Goal: Find specific page/section: Find specific page/section

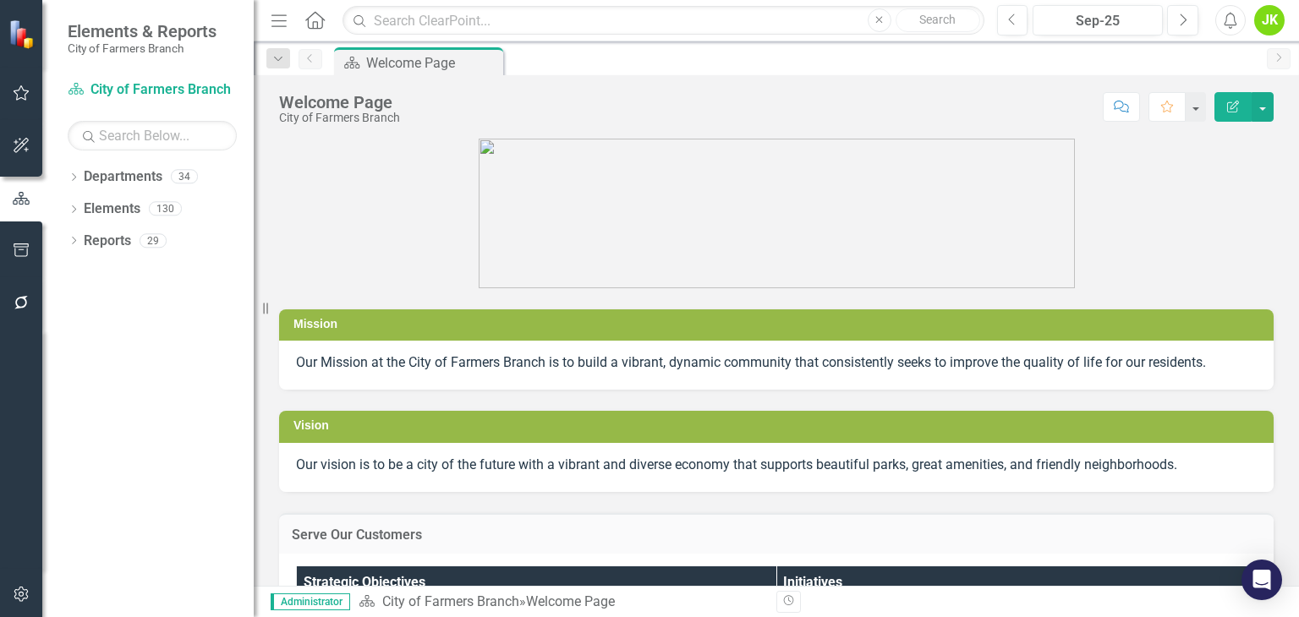
click at [65, 170] on div "Dropdown Departments 34 Dropdown City of Farmers Branch City Manager's Office A…" at bounding box center [147, 390] width 211 height 454
click at [78, 174] on icon "Dropdown" at bounding box center [74, 178] width 12 height 9
click at [91, 207] on div "Dropdown" at bounding box center [84, 209] width 17 height 14
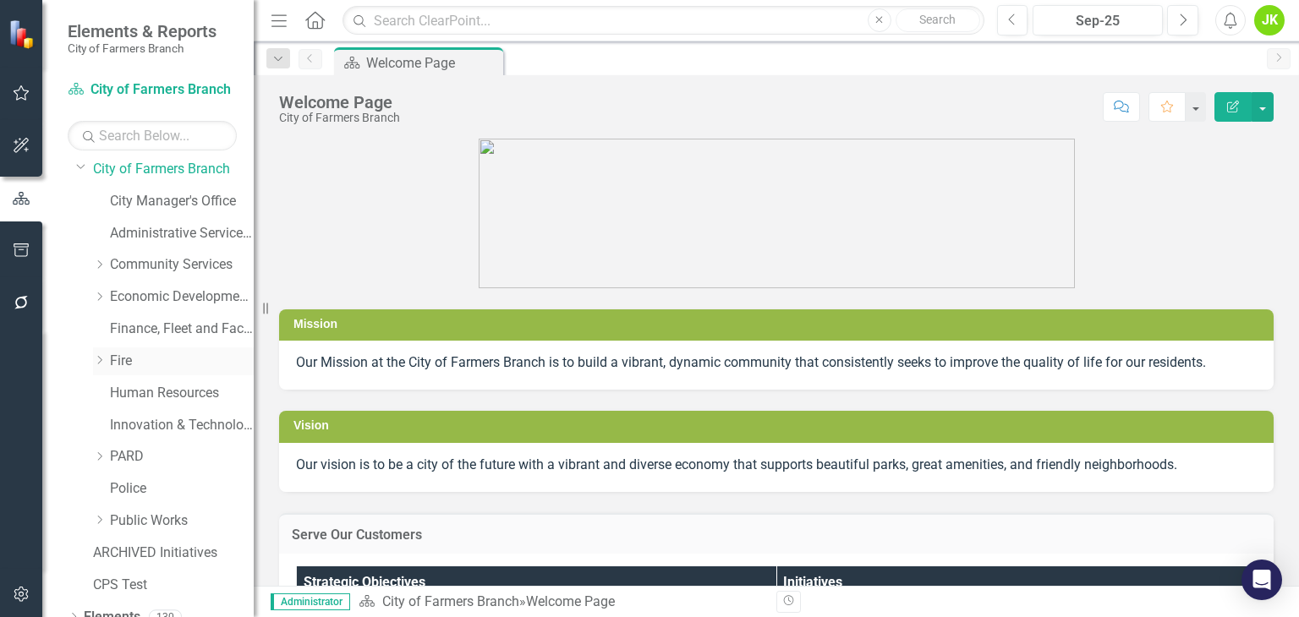
scroll to position [90, 0]
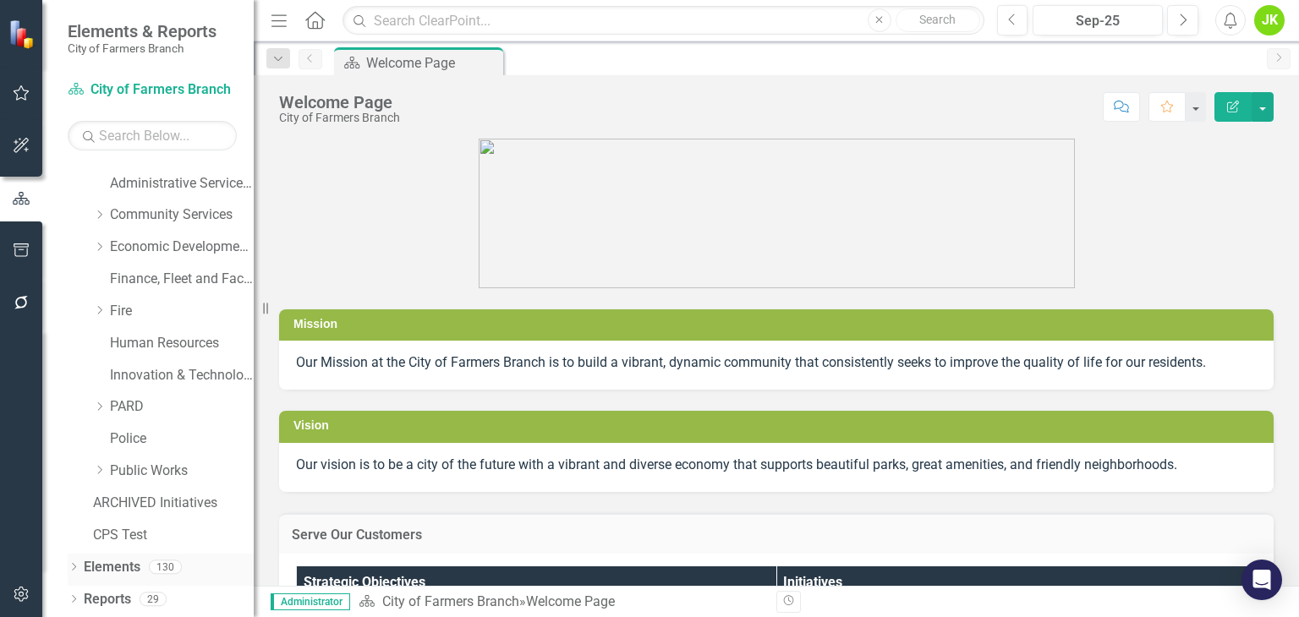
click at [77, 562] on div "Dropdown" at bounding box center [74, 569] width 12 height 14
click at [150, 433] on link "Police" at bounding box center [182, 439] width 144 height 19
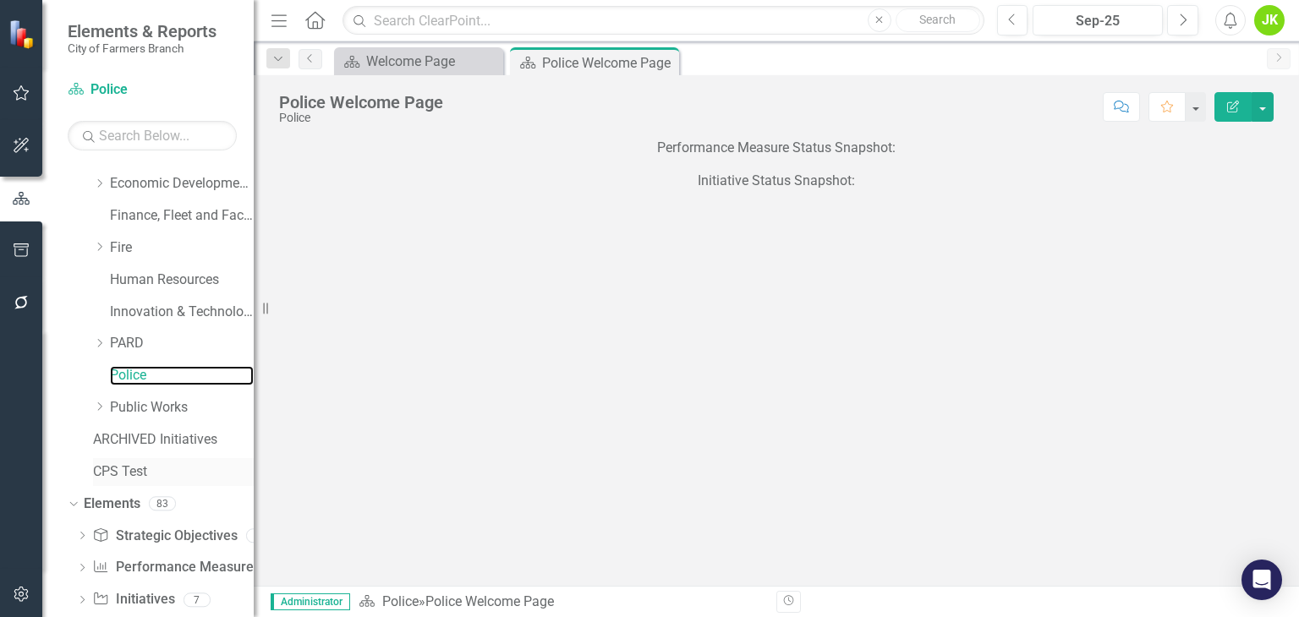
scroll to position [186, 0]
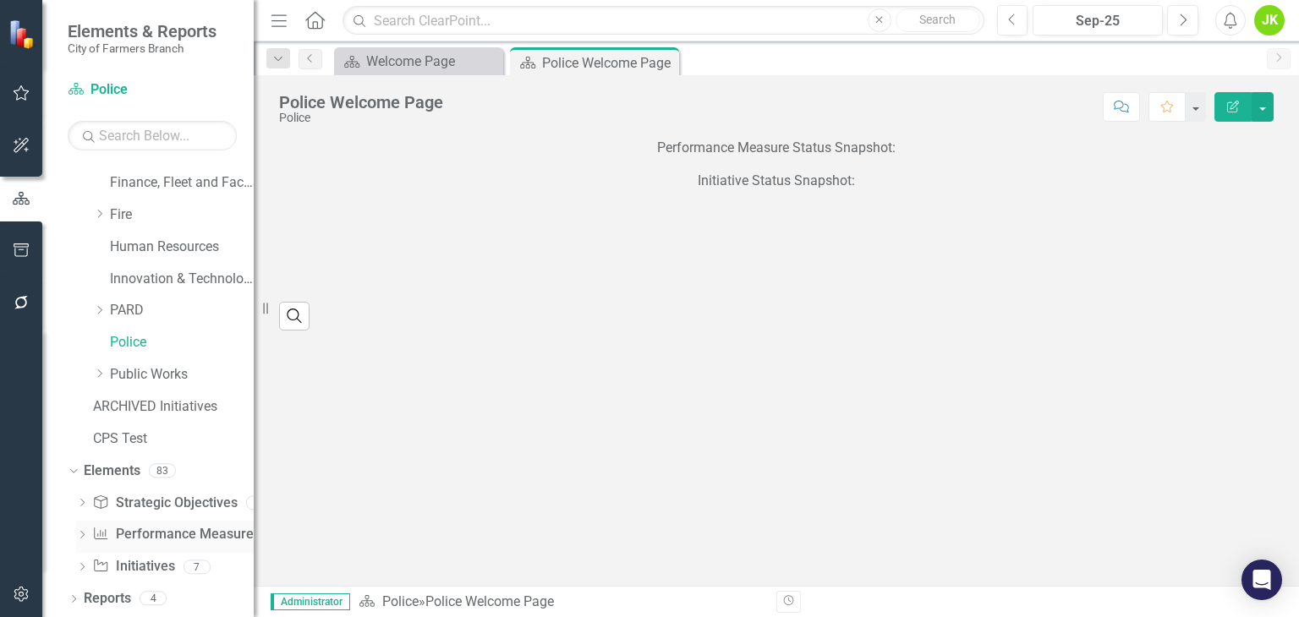
click at [172, 528] on link "Performance Measure Performance Measures" at bounding box center [175, 534] width 167 height 19
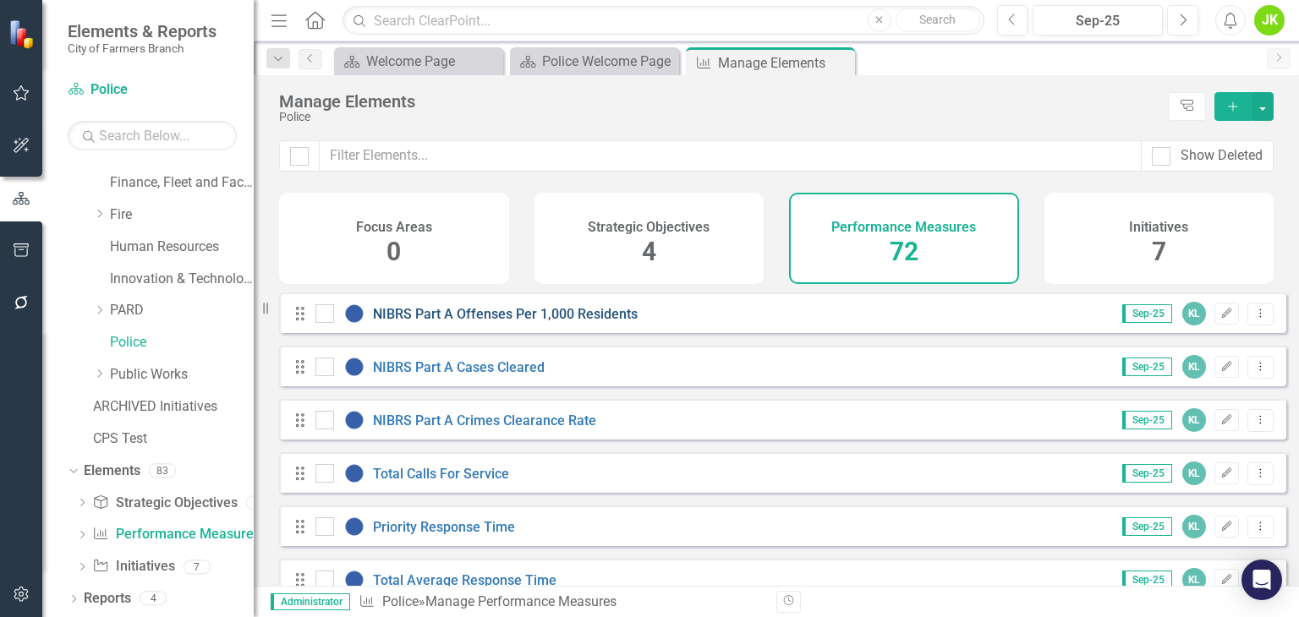
click at [481, 322] on link "NIBRS Part A Offenses Per 1,000 Residents" at bounding box center [505, 314] width 265 height 16
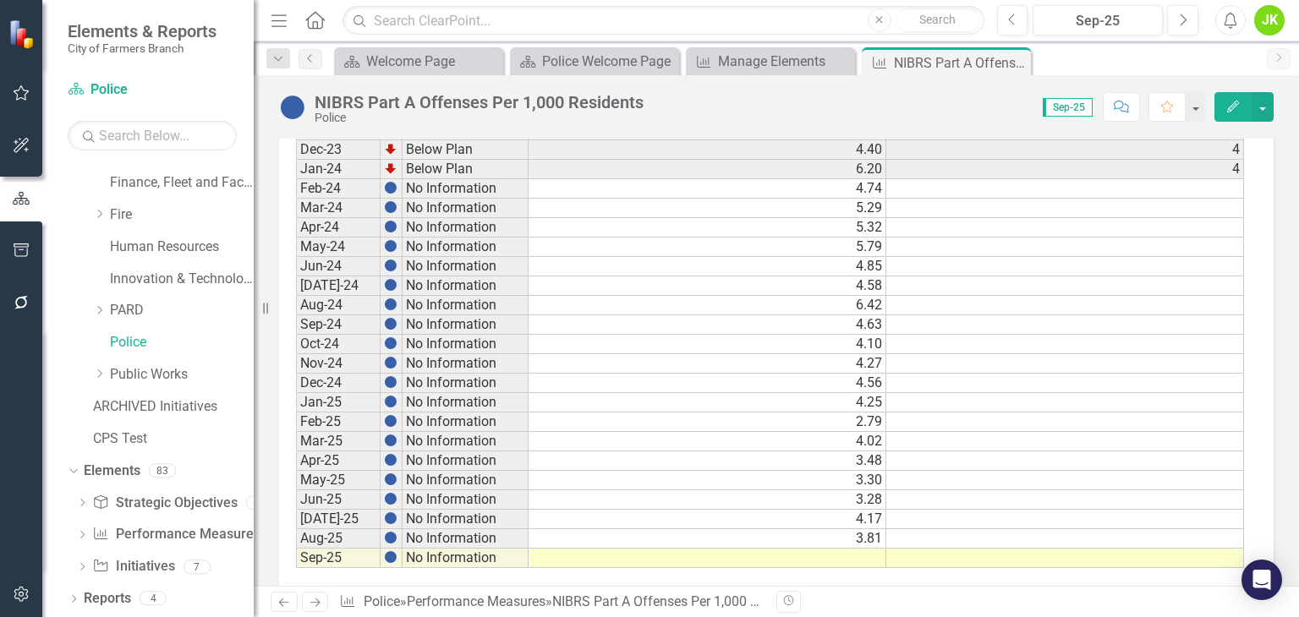
scroll to position [927, 0]
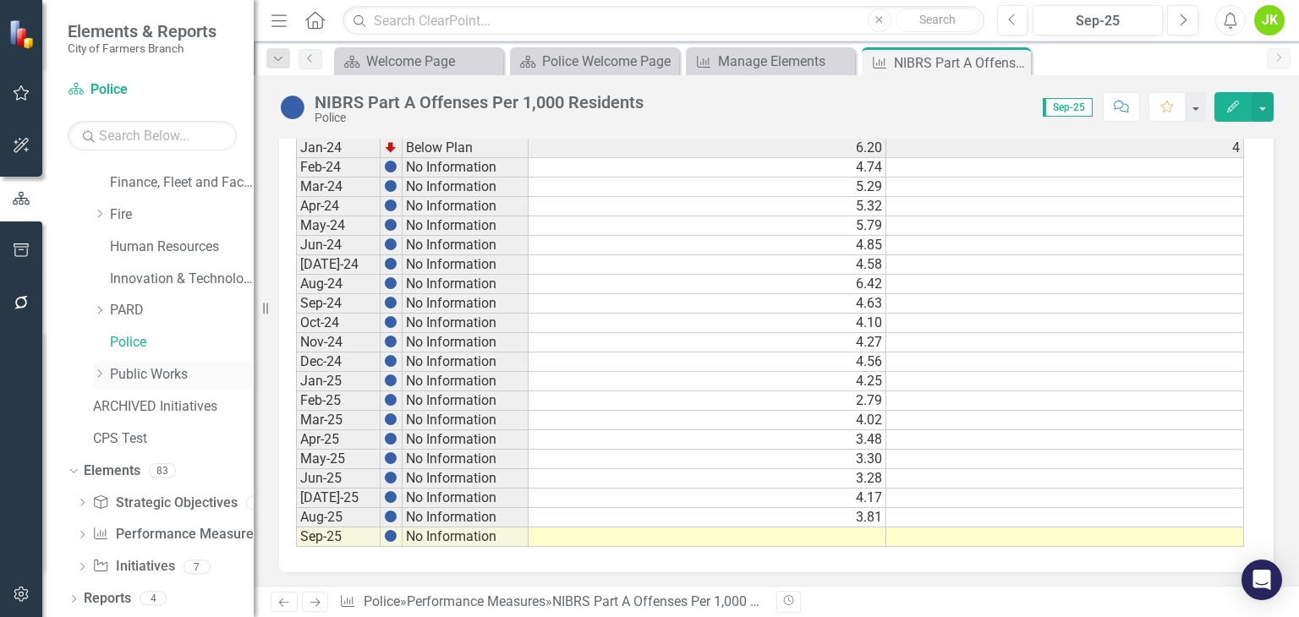
click at [114, 378] on link "Public Works" at bounding box center [182, 374] width 144 height 19
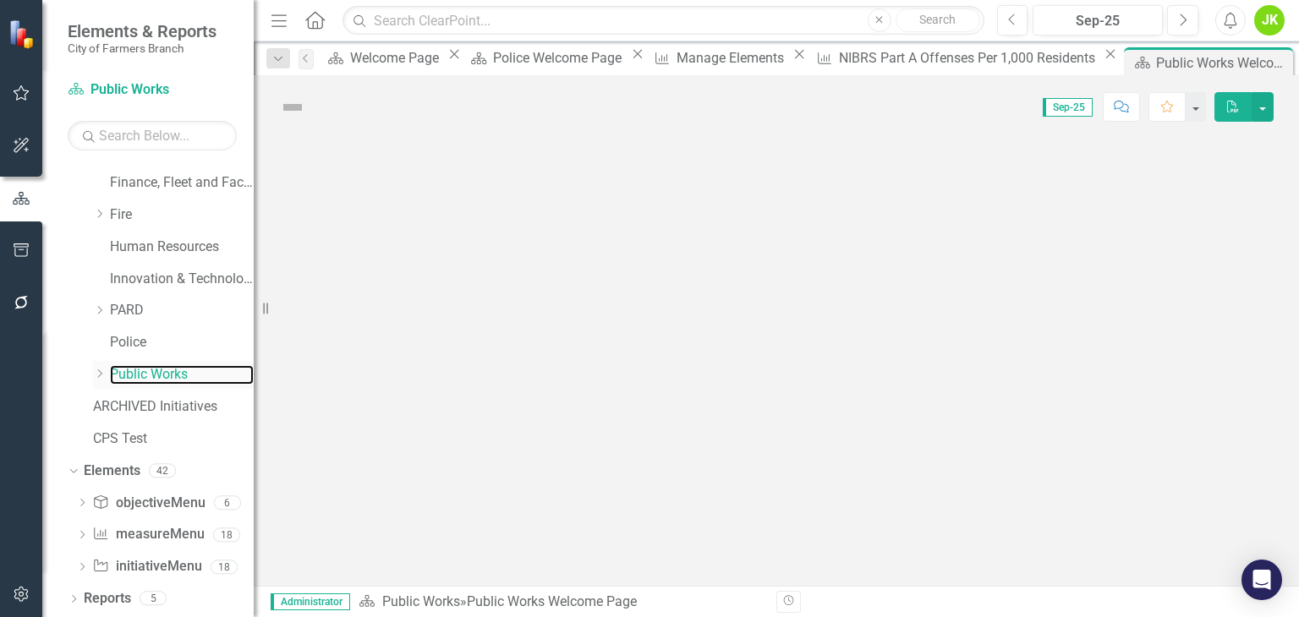
scroll to position [186, 0]
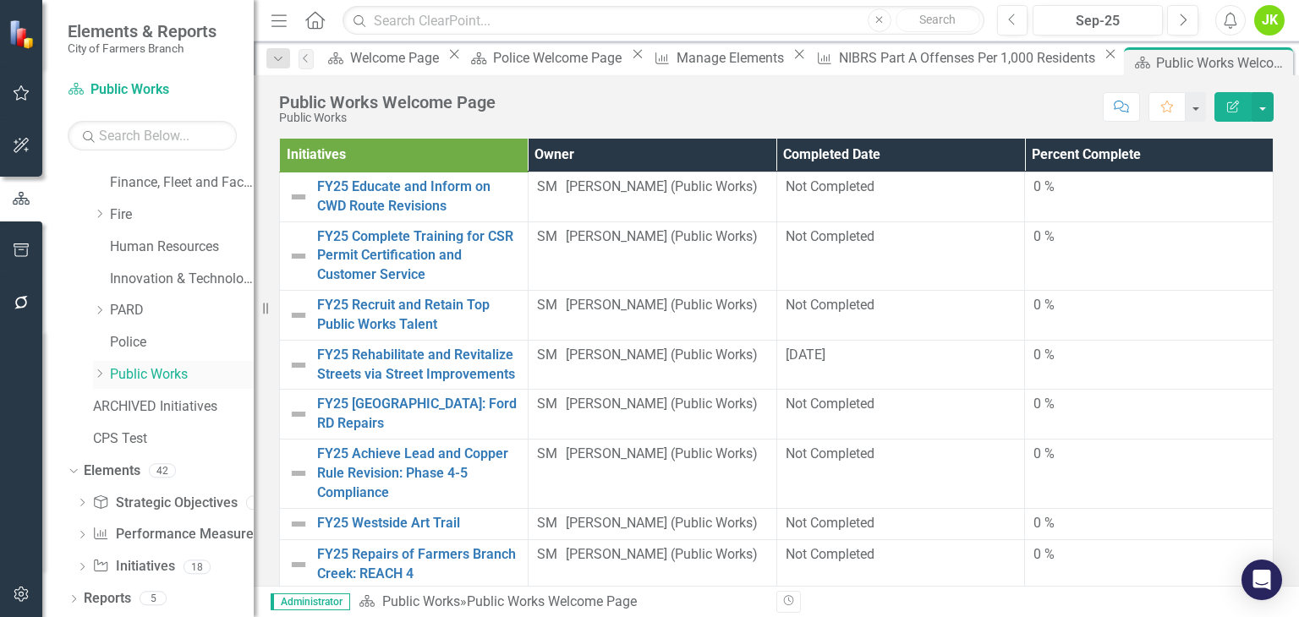
click at [105, 377] on icon "Dropdown" at bounding box center [99, 374] width 13 height 10
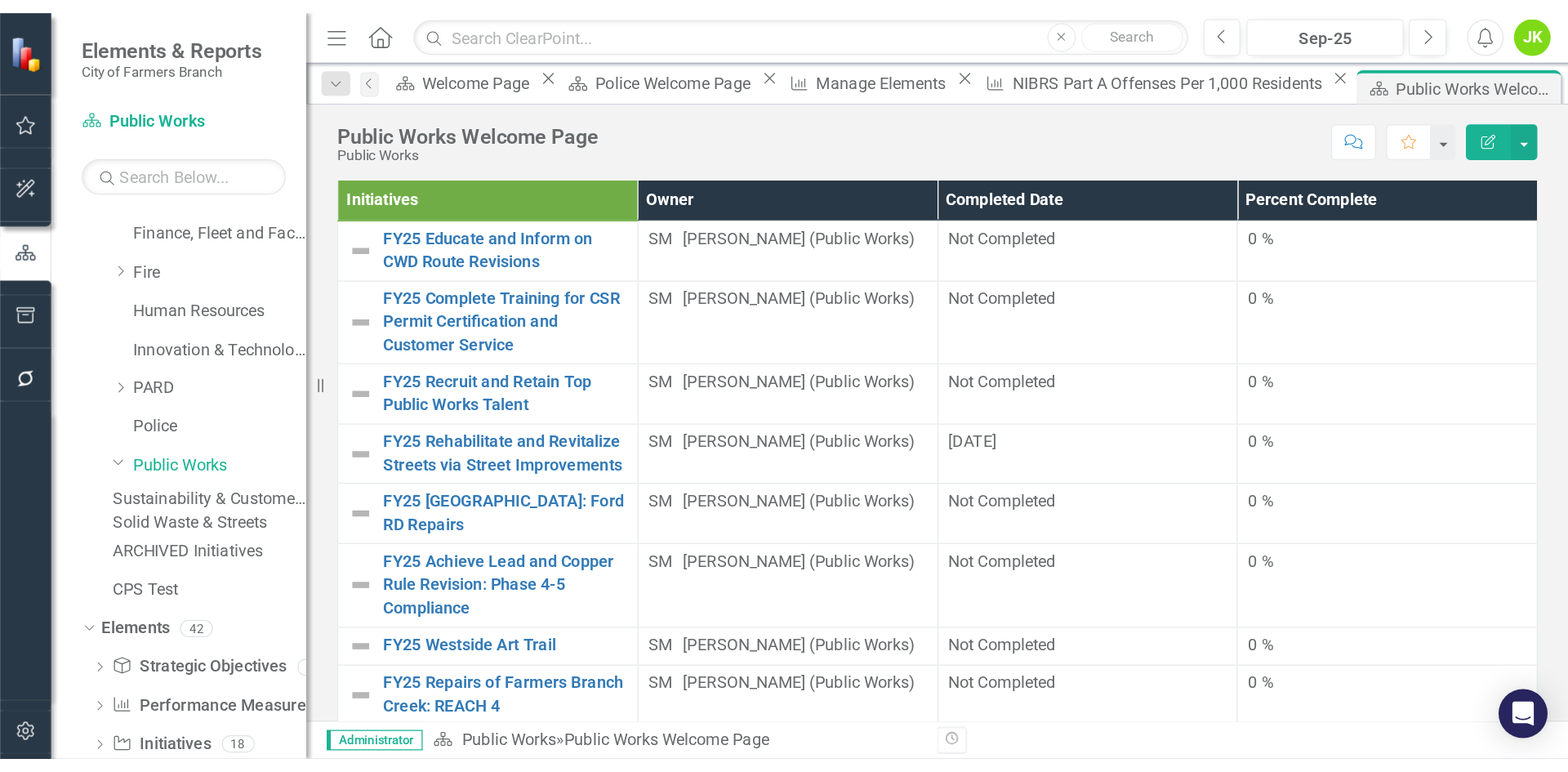
scroll to position [242, 0]
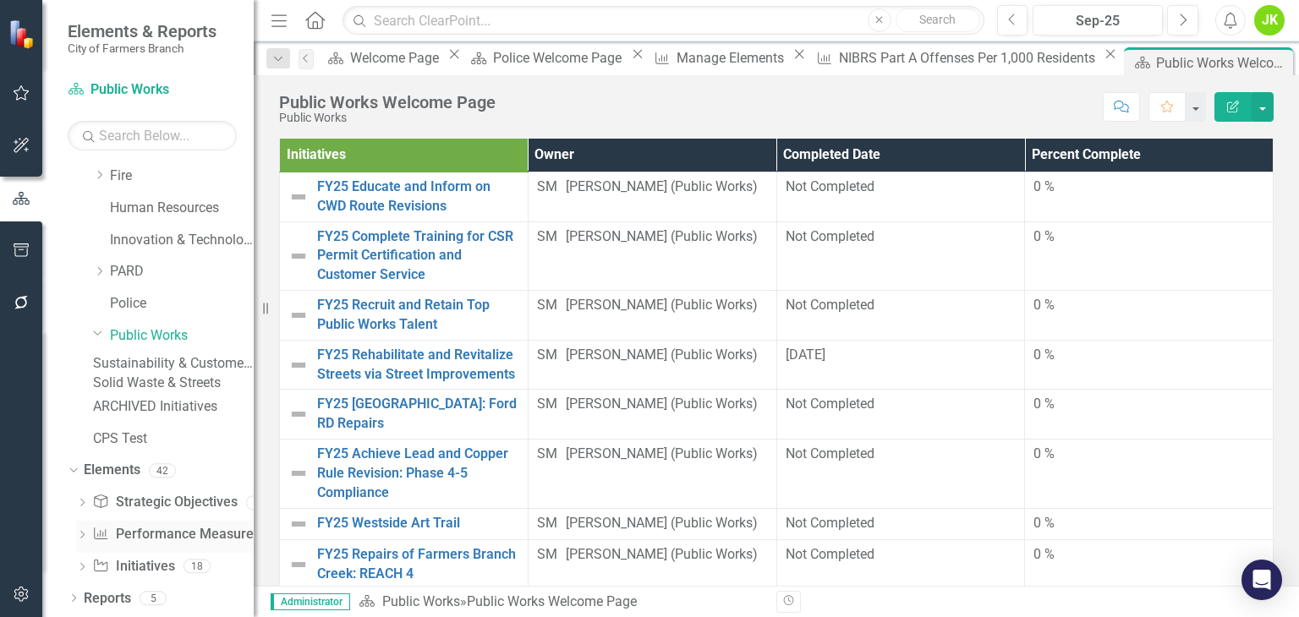
click at [141, 534] on link "Performance Measure Performance Measures" at bounding box center [175, 534] width 167 height 19
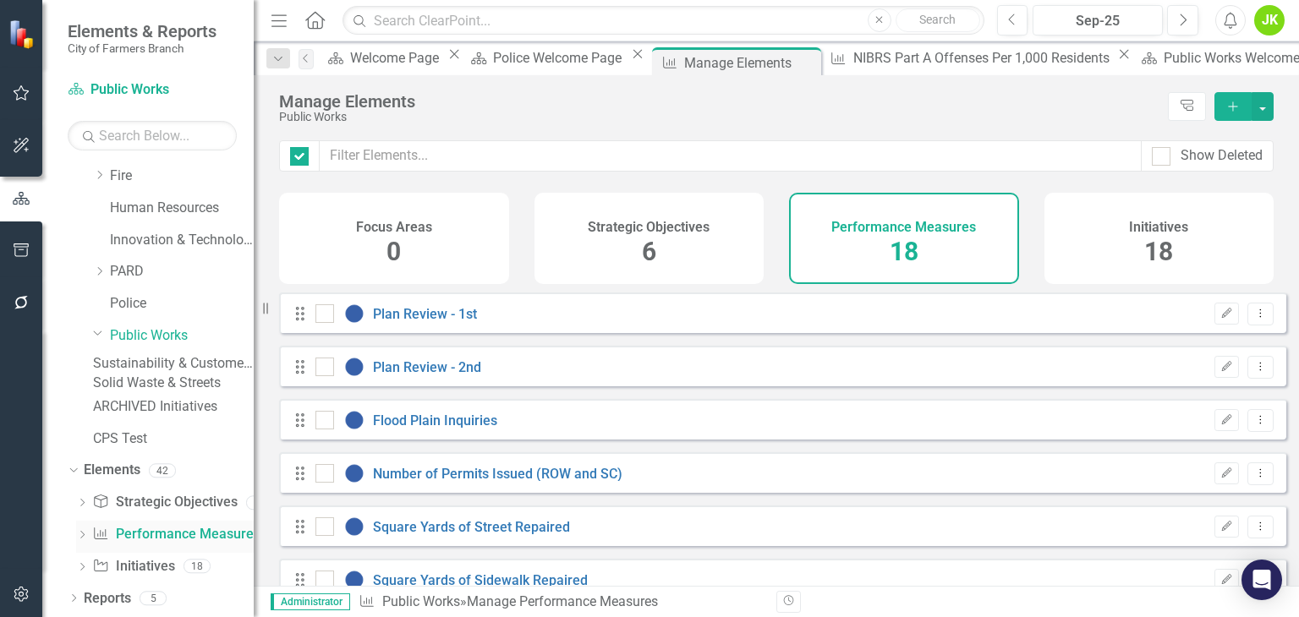
checkbox input "false"
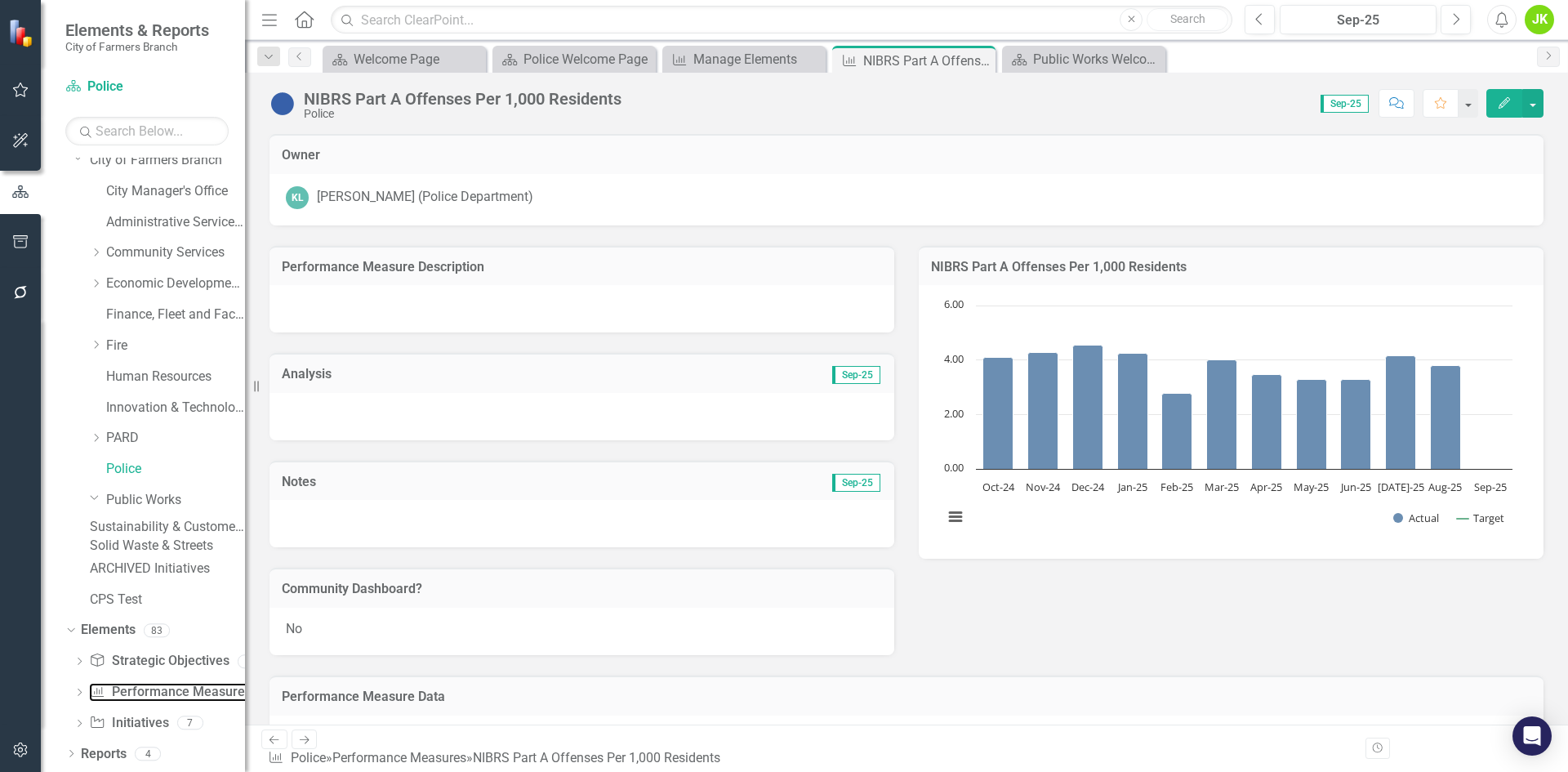
scroll to position [66, 0]
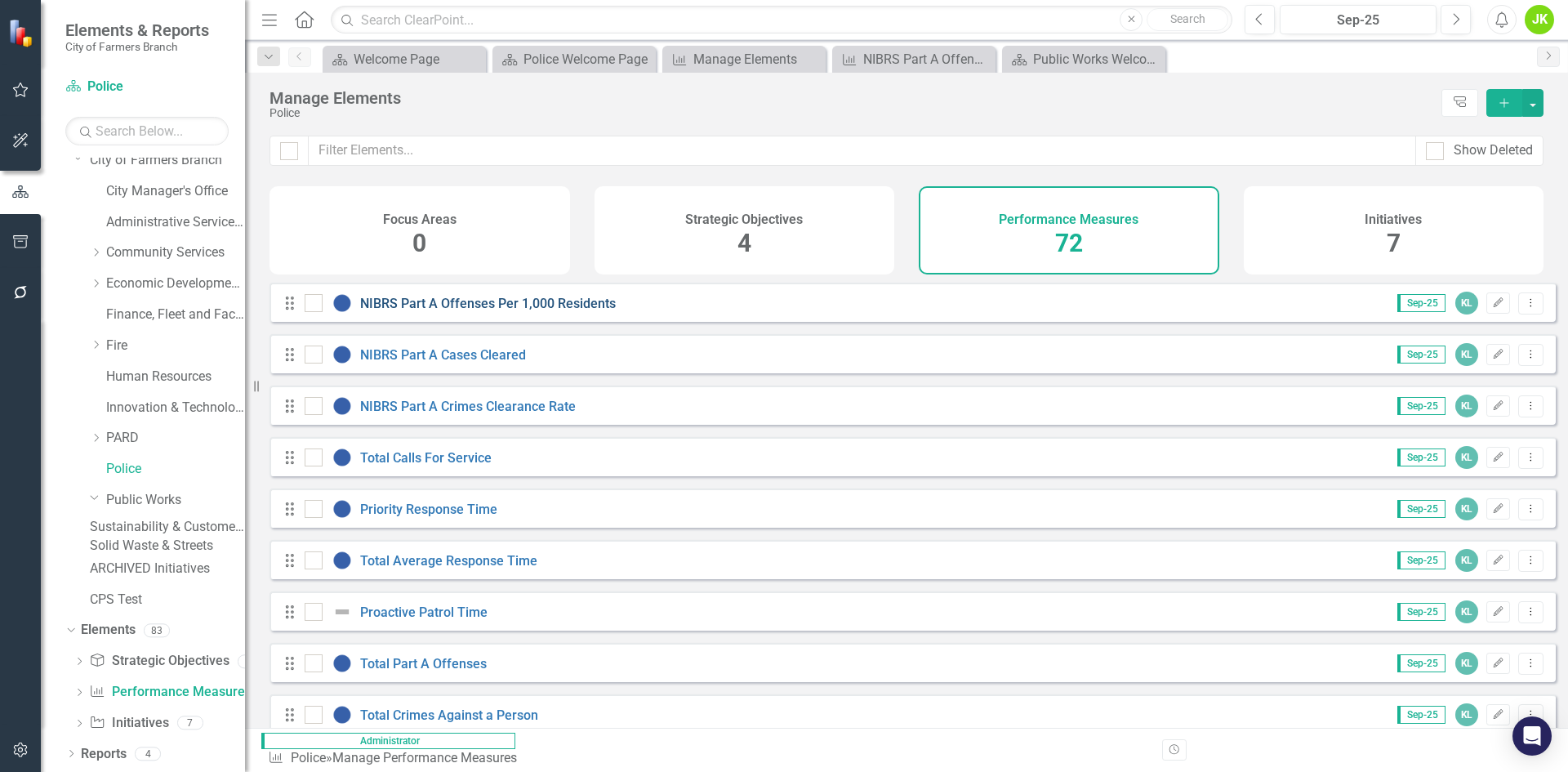
click at [411, 311] on link "NIBRS Part A Offenses Per 1,000 Residents" at bounding box center [488, 303] width 256 height 15
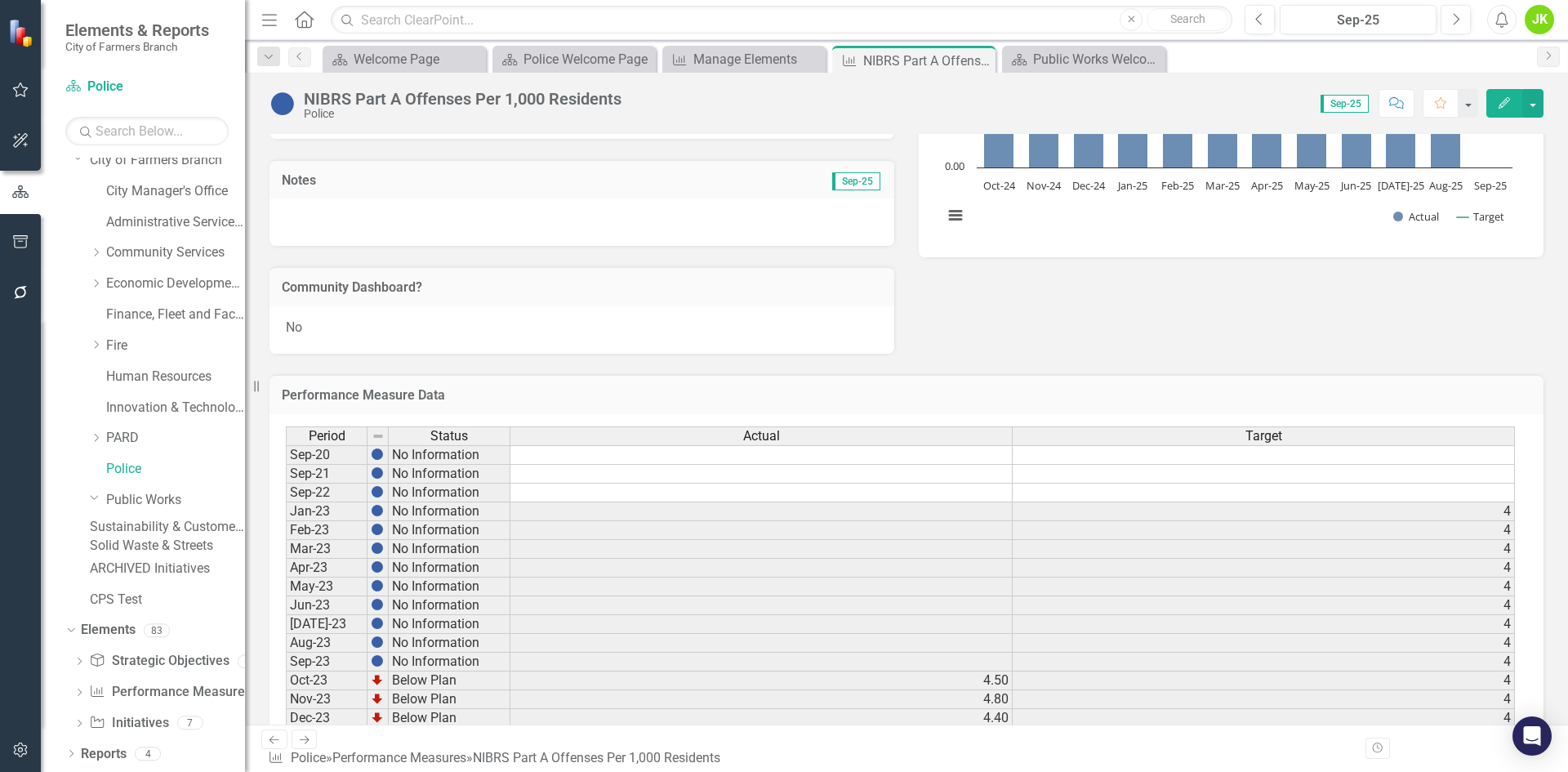
scroll to position [409, 0]
